Goal: Transaction & Acquisition: Purchase product/service

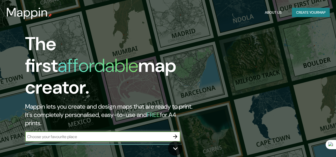
scroll to position [23, 0]
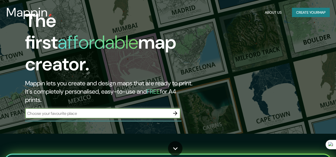
click at [298, 11] on button "Create your map" at bounding box center [311, 13] width 38 height 10
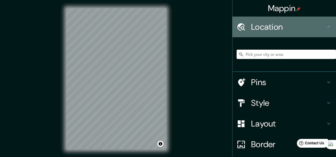
click at [255, 31] on h4 "Location" at bounding box center [288, 27] width 75 height 10
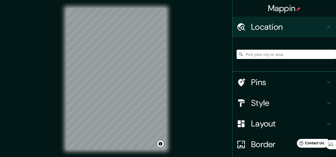
click at [327, 28] on icon at bounding box center [328, 27] width 3 height 2
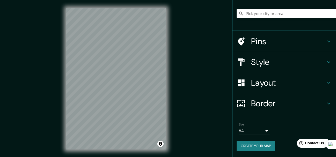
scroll to position [62, 0]
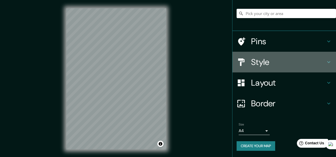
click at [277, 60] on h4 "Style" at bounding box center [288, 62] width 75 height 10
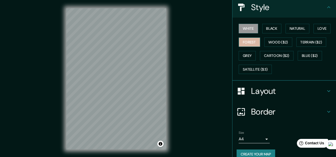
click at [260, 47] on button "Forest" at bounding box center [249, 43] width 21 height 10
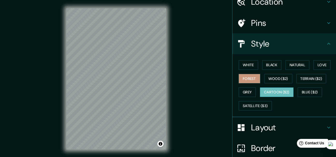
scroll to position [0, 0]
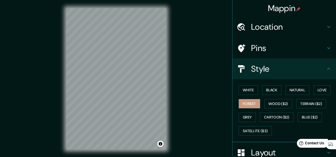
click at [274, 53] on h4 "Pins" at bounding box center [288, 48] width 75 height 10
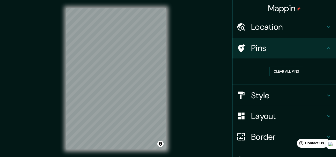
click at [317, 31] on h4 "Location" at bounding box center [288, 27] width 75 height 10
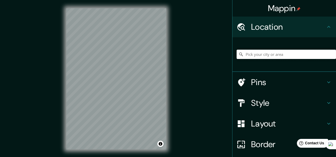
click at [283, 59] on input "Pick your city or area" at bounding box center [285, 54] width 99 height 9
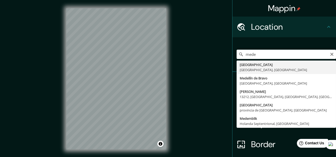
type input "[GEOGRAPHIC_DATA], [GEOGRAPHIC_DATA], [GEOGRAPHIC_DATA]"
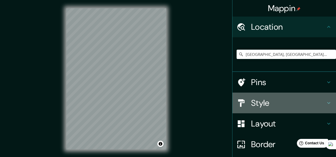
click at [272, 108] on h4 "Style" at bounding box center [288, 103] width 75 height 10
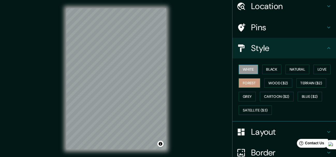
scroll to position [25, 0]
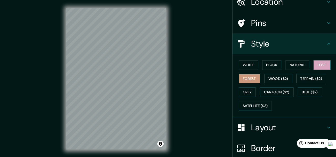
click at [313, 70] on button "Love" at bounding box center [321, 65] width 17 height 10
click at [301, 70] on button "Natural" at bounding box center [297, 65] width 24 height 10
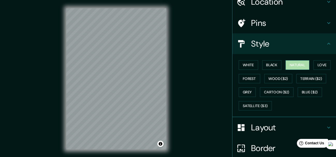
click at [301, 70] on button "Natural" at bounding box center [297, 65] width 24 height 10
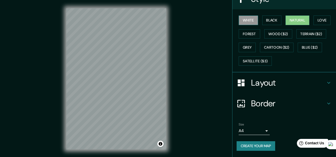
scroll to position [117, 0]
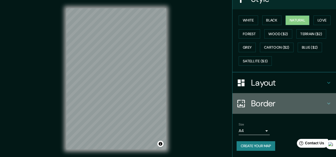
click at [251, 98] on h4 "Border" at bounding box center [288, 103] width 75 height 10
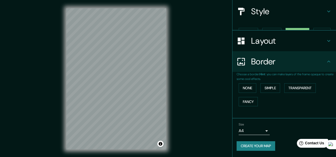
scroll to position [75, 0]
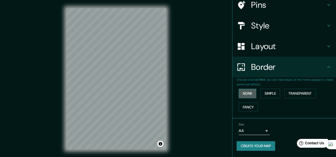
click at [246, 89] on button "None" at bounding box center [248, 94] width 18 height 10
click at [265, 89] on button "Simple" at bounding box center [270, 94] width 20 height 10
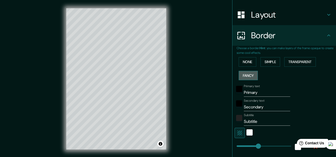
click at [250, 80] on button "Fancy" at bounding box center [248, 76] width 19 height 10
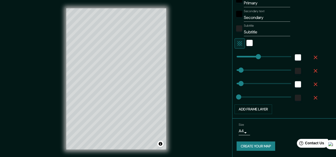
scroll to position [205, 0]
click at [238, 130] on body "Mappin Location [GEOGRAPHIC_DATA], [GEOGRAPHIC_DATA], [GEOGRAPHIC_DATA] Pins St…" at bounding box center [168, 78] width 336 height 157
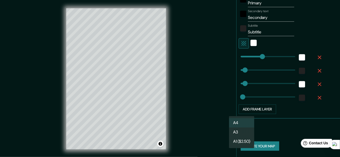
click at [243, 135] on li "A3" at bounding box center [241, 132] width 25 height 9
type input "a4"
